Goal: Task Accomplishment & Management: Use online tool/utility

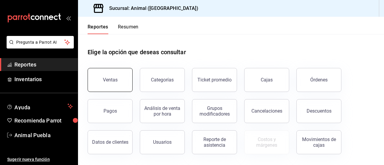
click at [118, 75] on button "Ventas" at bounding box center [110, 80] width 45 height 24
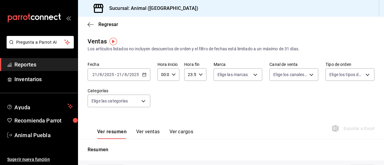
type input "02:00"
type input "02:59"
type input "PARROT,UBER_EATS,RAPPI,DIDI_FOOD,ONLINE"
click at [143, 77] on icon "button" at bounding box center [144, 75] width 4 height 4
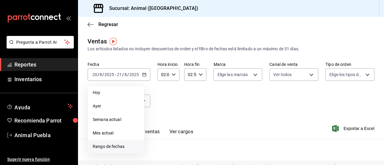
click at [113, 144] on span "Rango de fechas" at bounding box center [116, 147] width 47 height 6
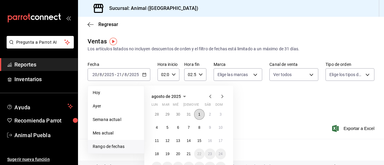
click at [199, 110] on button "1" at bounding box center [199, 114] width 11 height 11
click at [190, 153] on abbr "21" at bounding box center [189, 154] width 4 height 4
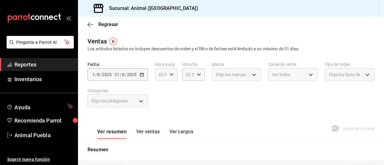
click at [172, 72] on div "02:00 Hora inicio" at bounding box center [166, 74] width 22 height 13
click at [160, 89] on span "05" at bounding box center [160, 89] width 2 height 5
type input "05:00"
click at [199, 74] on div at bounding box center [192, 82] width 384 height 165
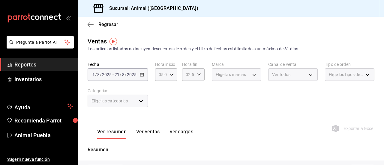
click at [199, 74] on icon "button" at bounding box center [199, 75] width 4 height 4
click at [187, 120] on span "04" at bounding box center [187, 118] width 2 height 5
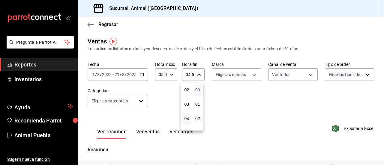
click at [197, 89] on span "00" at bounding box center [198, 90] width 2 height 5
type input "04:00"
click at [252, 76] on div at bounding box center [192, 82] width 384 height 165
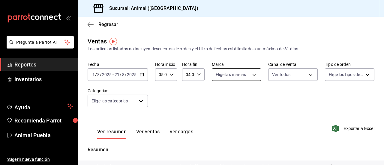
click at [249, 74] on body "Pregunta a Parrot AI Reportes Inventarios Ayuda Recomienda Parrot Animal Puebla…" at bounding box center [192, 82] width 384 height 165
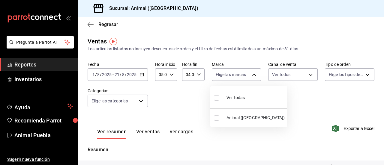
click at [216, 96] on input "checkbox" at bounding box center [216, 97] width 5 height 5
checkbox input "true"
type input "96838179-8fbb-4073-aae3-1789726318c8"
checkbox input "true"
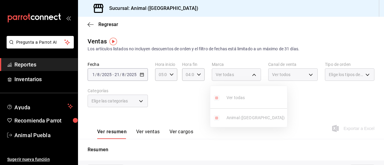
click at [307, 73] on div at bounding box center [192, 82] width 384 height 165
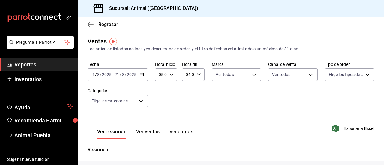
click at [307, 73] on body "Pregunta a Parrot AI Reportes Inventarios Ayuda Recomienda Parrot Animal Puebla…" at bounding box center [192, 82] width 384 height 165
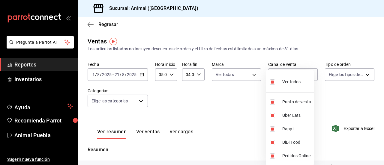
click at [364, 72] on div at bounding box center [192, 82] width 384 height 165
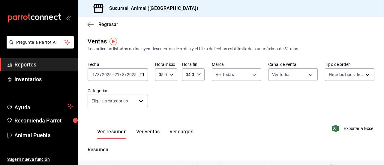
click at [364, 72] on body "Pregunta a Parrot AI Reportes Inventarios Ayuda Recomienda Parrot Animal Puebla…" at bounding box center [192, 82] width 384 height 165
click at [329, 99] on input "checkbox" at bounding box center [327, 97] width 5 height 5
checkbox input "true"
type input "89cc3392-1a89-49ed-91c4-e66ea58282e1,025cf6ae-25b7-4698-bb98-3d77af74a196,EXTER…"
checkbox input "true"
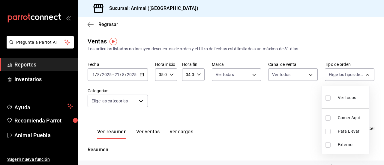
checkbox input "true"
click at [142, 101] on div at bounding box center [192, 82] width 384 height 165
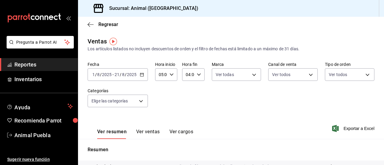
click at [142, 101] on body "Pregunta a Parrot AI Reportes Inventarios Ayuda Recomienda Parrot Animal Puebla…" at bounding box center [192, 82] width 384 height 165
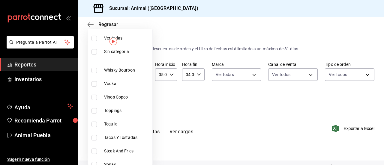
click at [96, 41] on li "Ver todas" at bounding box center [120, 39] width 65 height 14
type input "696422f3-042f-4992-a796-20cec1d2addd,ab2f2cdd-2d2d-455a-bd59-969ed93fbee5,5744a…"
checkbox input "true"
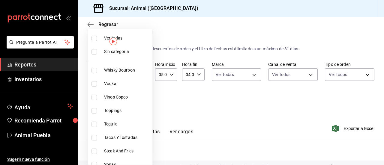
checkbox input "true"
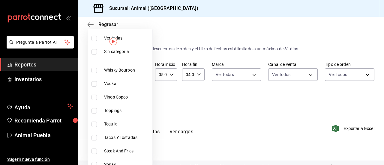
checkbox input "true"
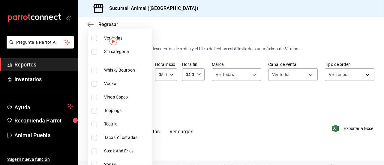
checkbox input "true"
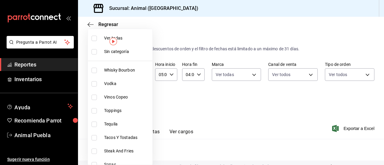
checkbox input "true"
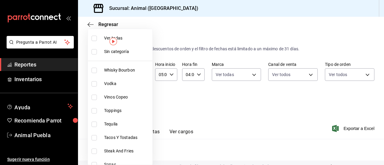
checkbox input "true"
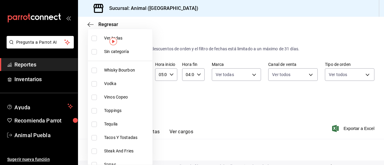
checkbox input "true"
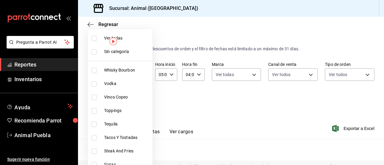
checkbox input "true"
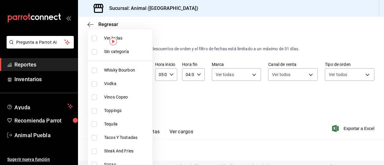
checkbox input "true"
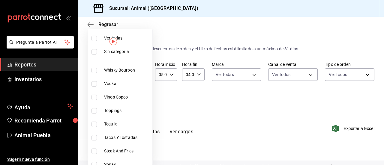
checkbox input "true"
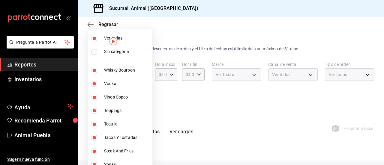
click at [94, 49] on input "checkbox" at bounding box center [94, 51] width 5 height 5
checkbox input "true"
click at [208, 117] on div at bounding box center [192, 82] width 384 height 165
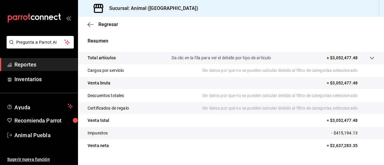
scroll to position [122, 0]
